Goal: Task Accomplishment & Management: Manage account settings

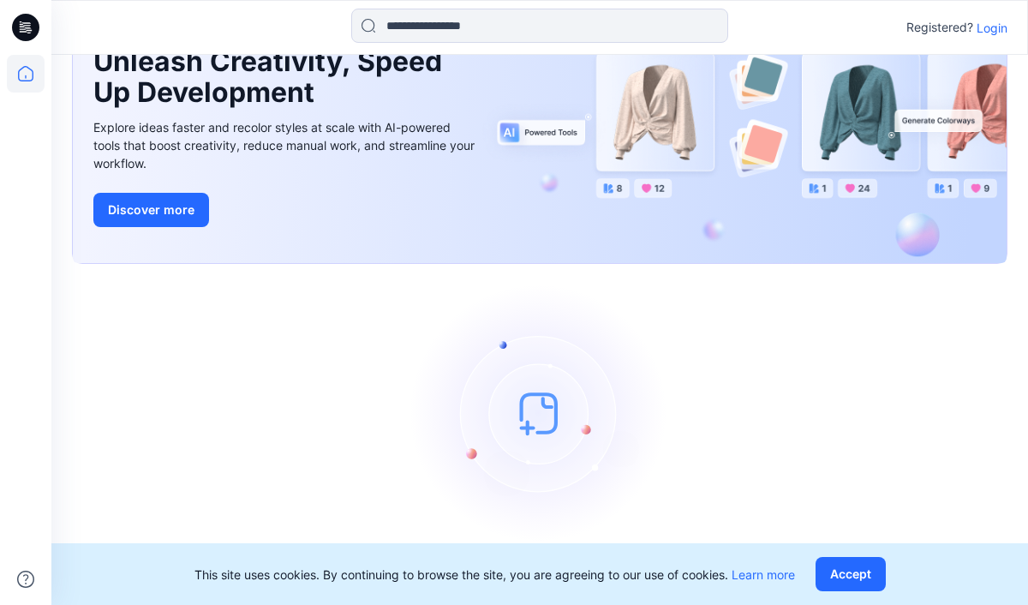
scroll to position [109, 0]
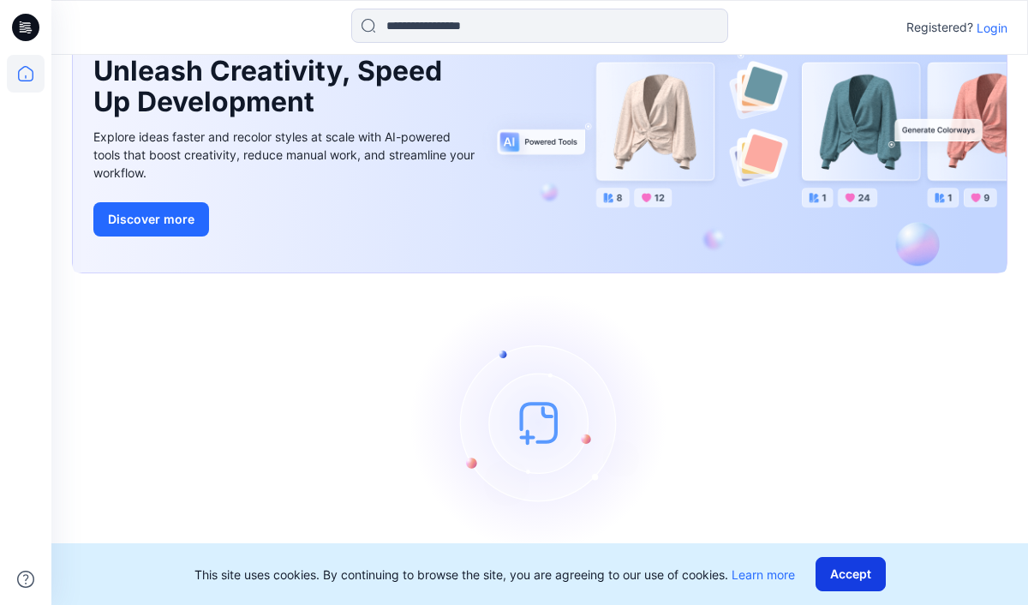
click at [856, 575] on button "Accept" at bounding box center [850, 574] width 70 height 34
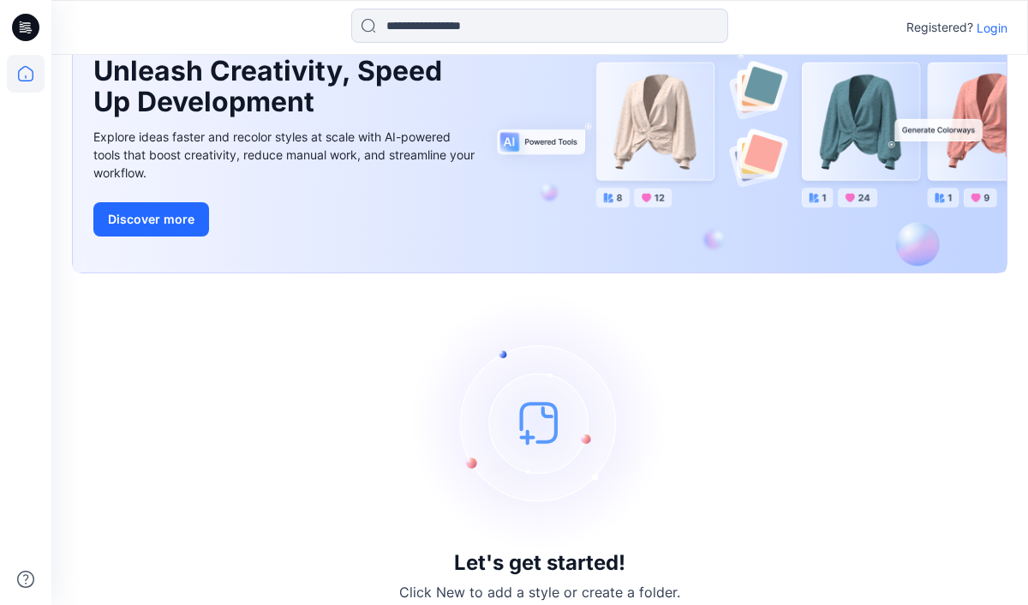
scroll to position [0, 0]
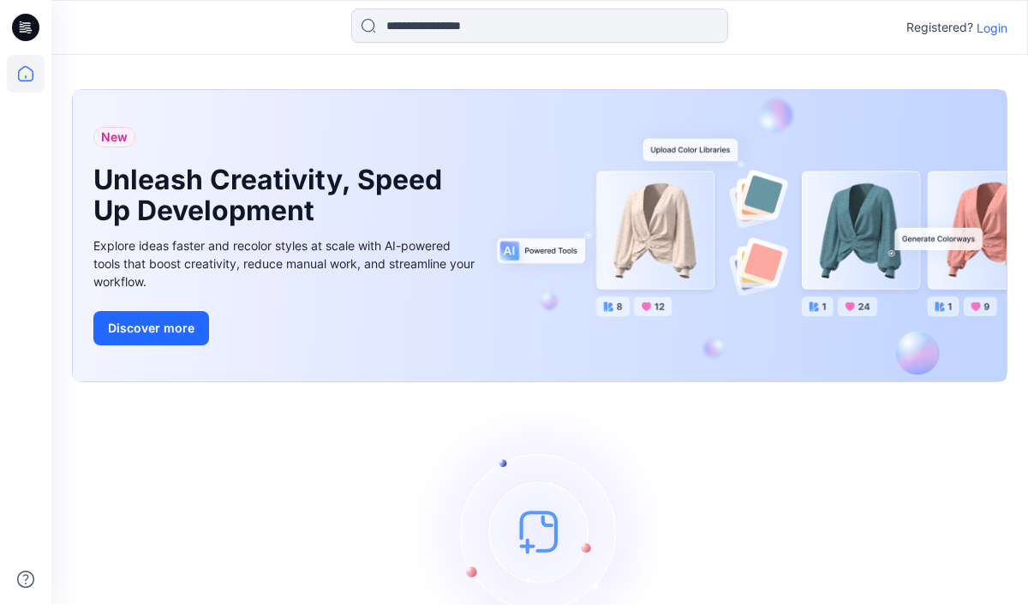
click at [995, 28] on p "Login" at bounding box center [991, 28] width 31 height 18
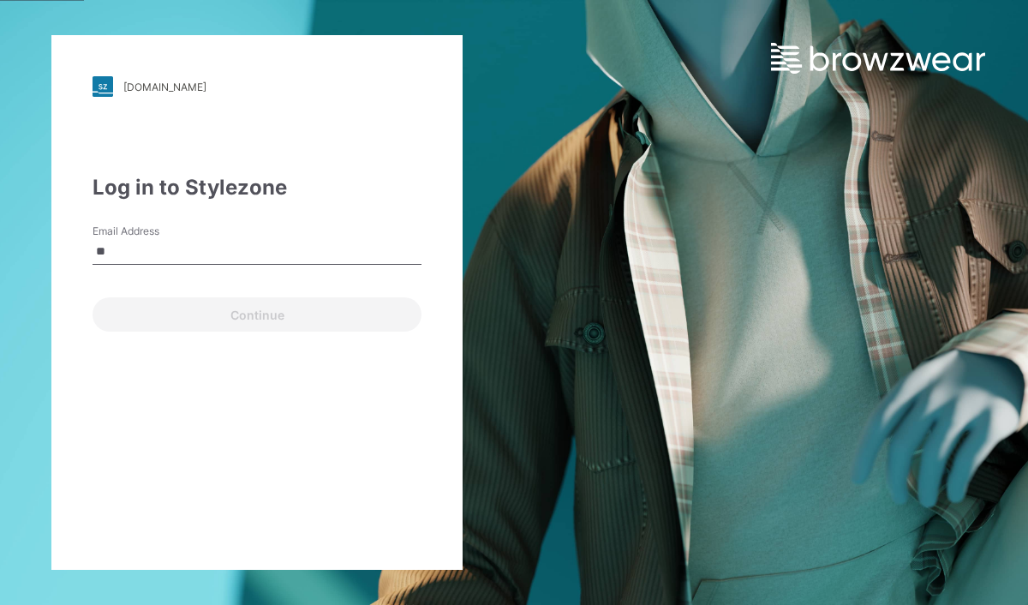
type input "*"
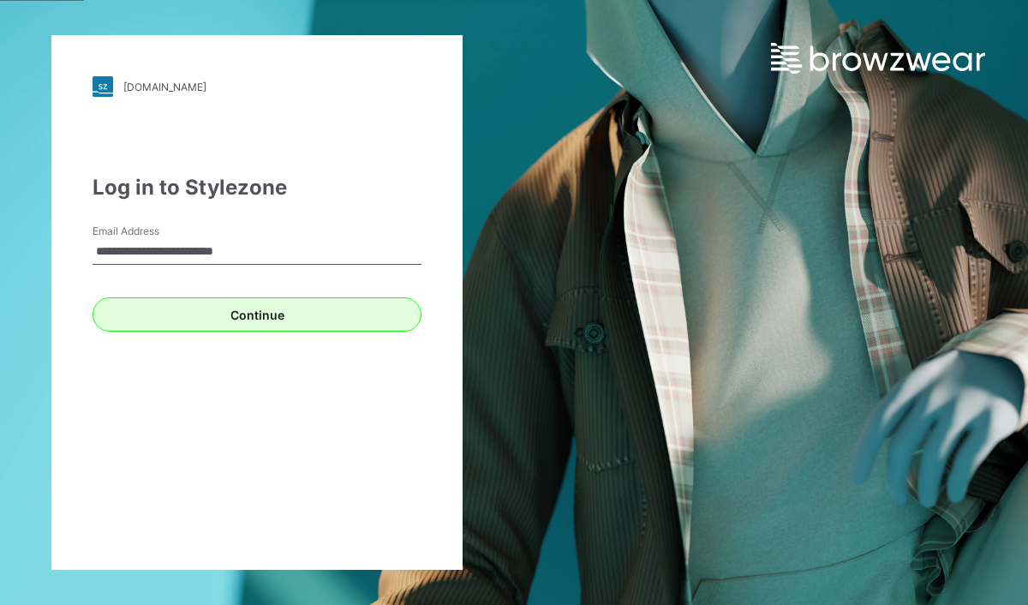
type input "**********"
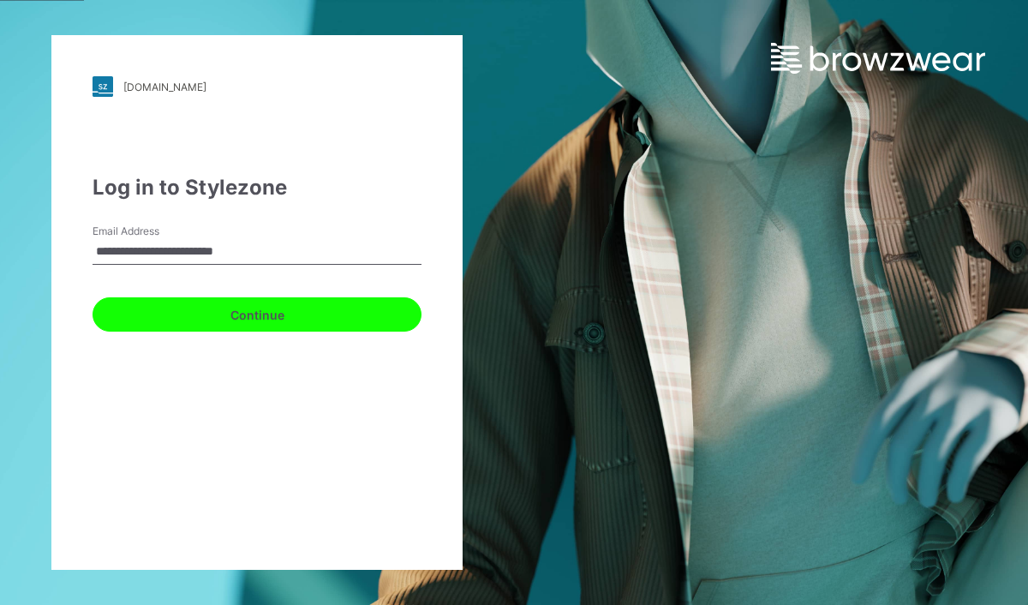
click at [224, 305] on button "Continue" at bounding box center [256, 314] width 329 height 34
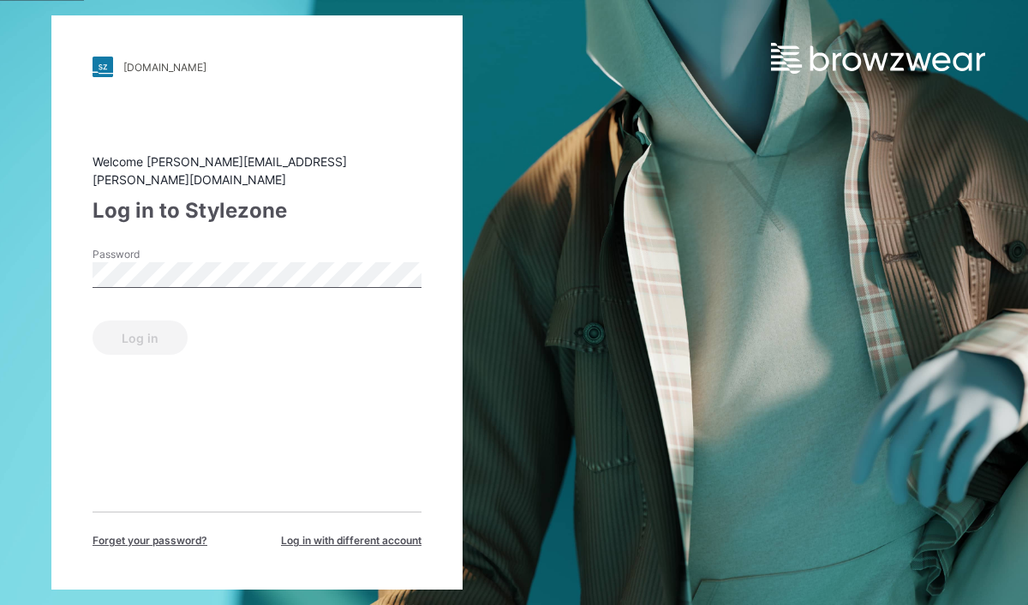
click at [212, 248] on div "Password" at bounding box center [256, 272] width 329 height 51
click at [156, 338] on button "Log in" at bounding box center [139, 337] width 95 height 34
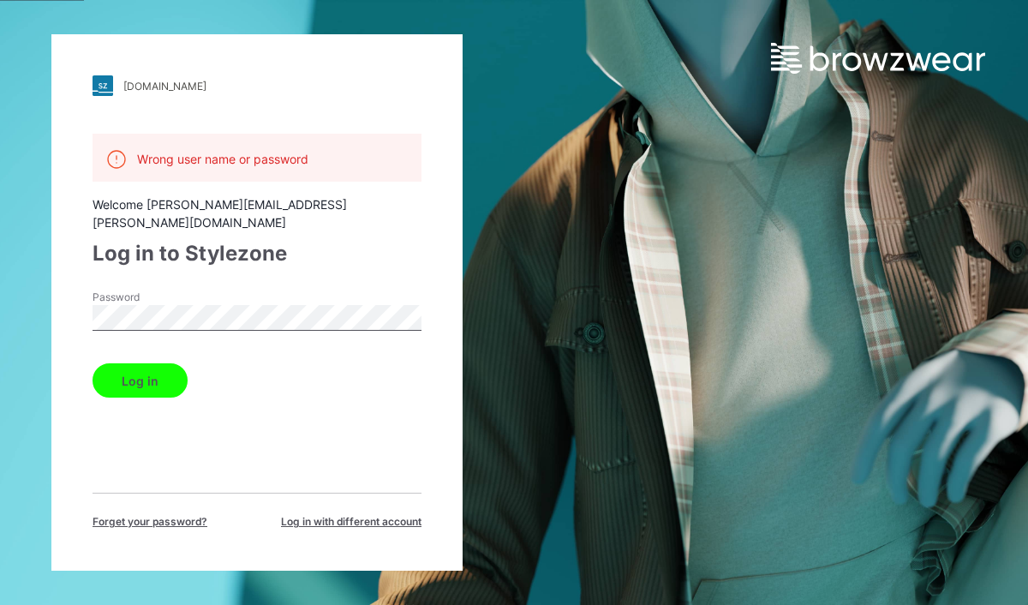
click at [16, 294] on div "[DOMAIN_NAME] Loading... Wrong user name or password Welcome [PERSON_NAME][EMAI…" at bounding box center [257, 302] width 514 height 605
